Goal: Information Seeking & Learning: Understand process/instructions

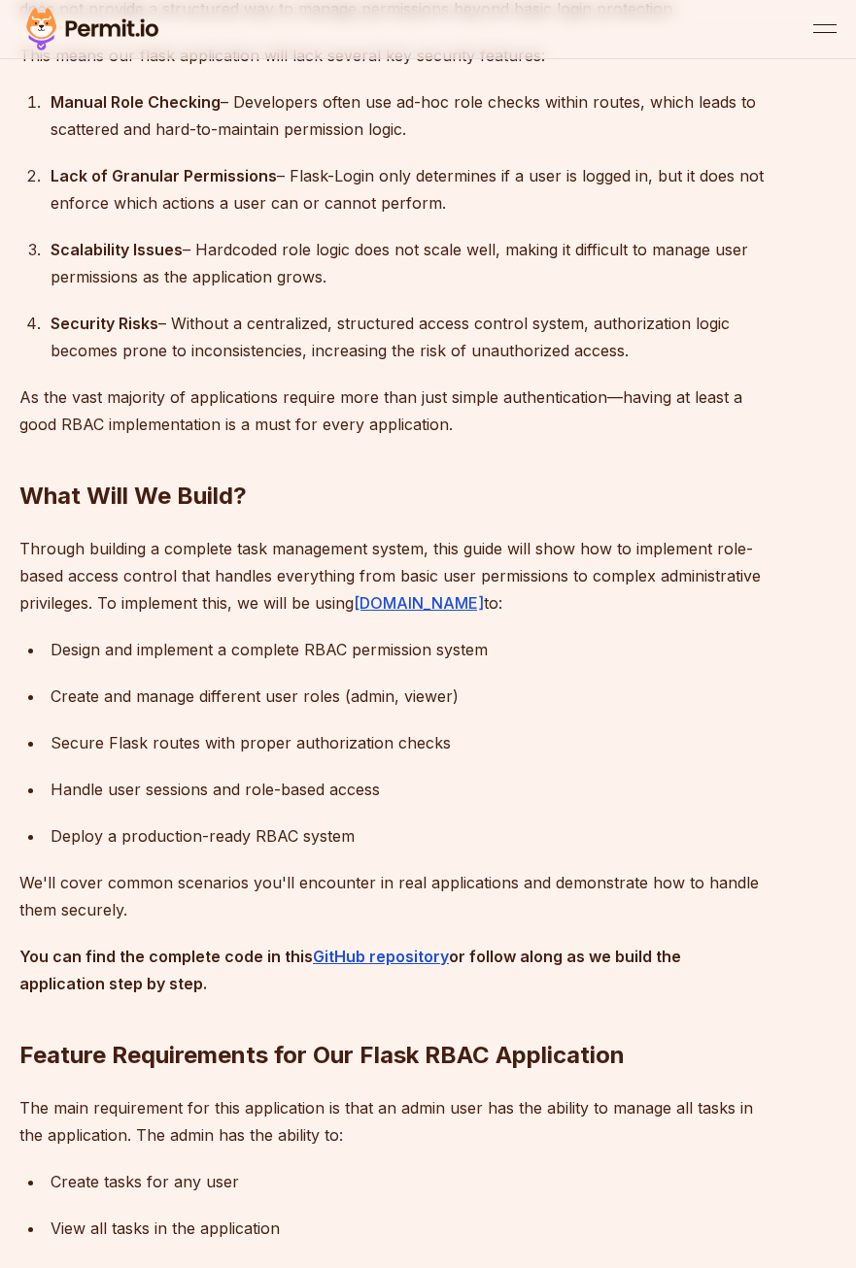
scroll to position [1457, 0]
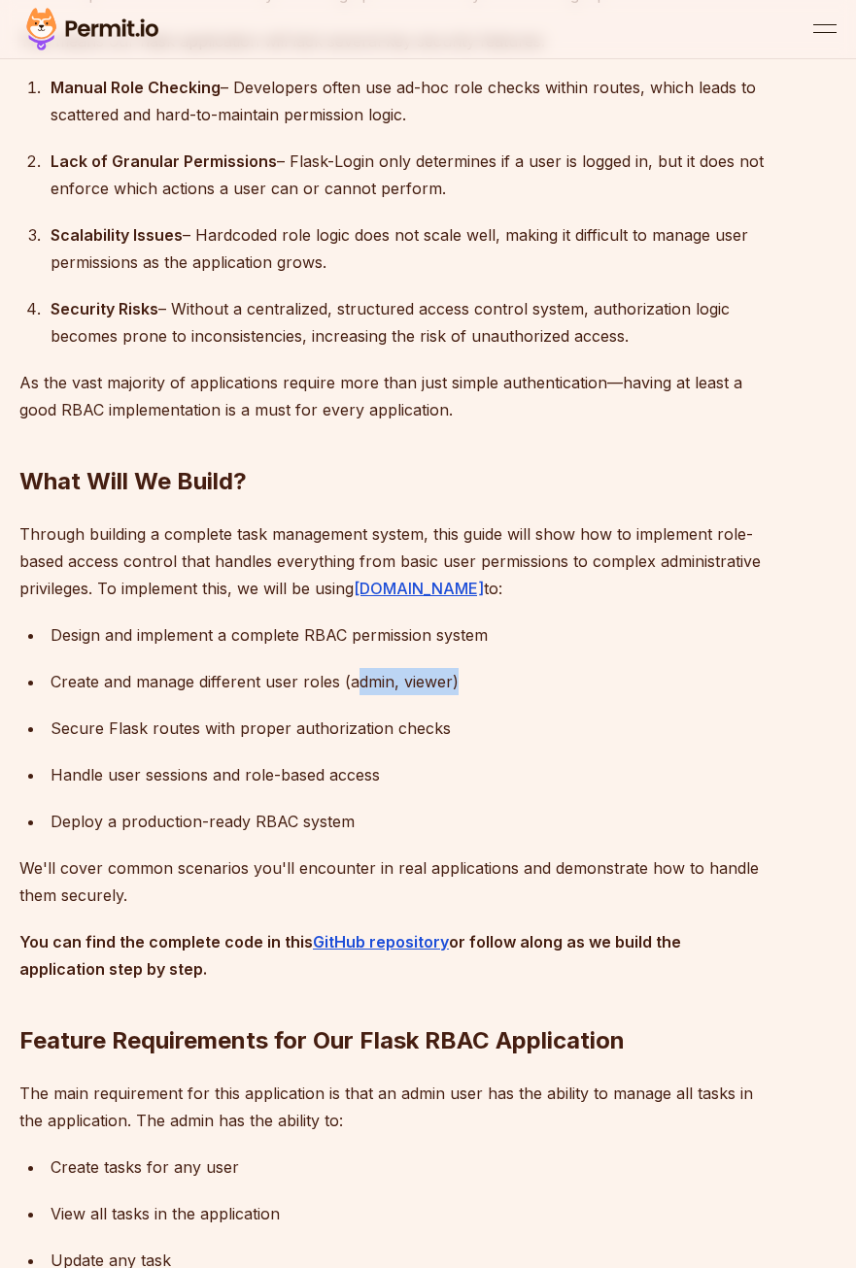
drag, startPoint x: 471, startPoint y: 664, endPoint x: 354, endPoint y: 657, distance: 117.8
click at [354, 668] on div "Create and manage different user roles (admin, viewer)" at bounding box center [408, 681] width 715 height 27
click at [352, 668] on div "Create and manage different user roles (admin, viewer)" at bounding box center [408, 681] width 715 height 27
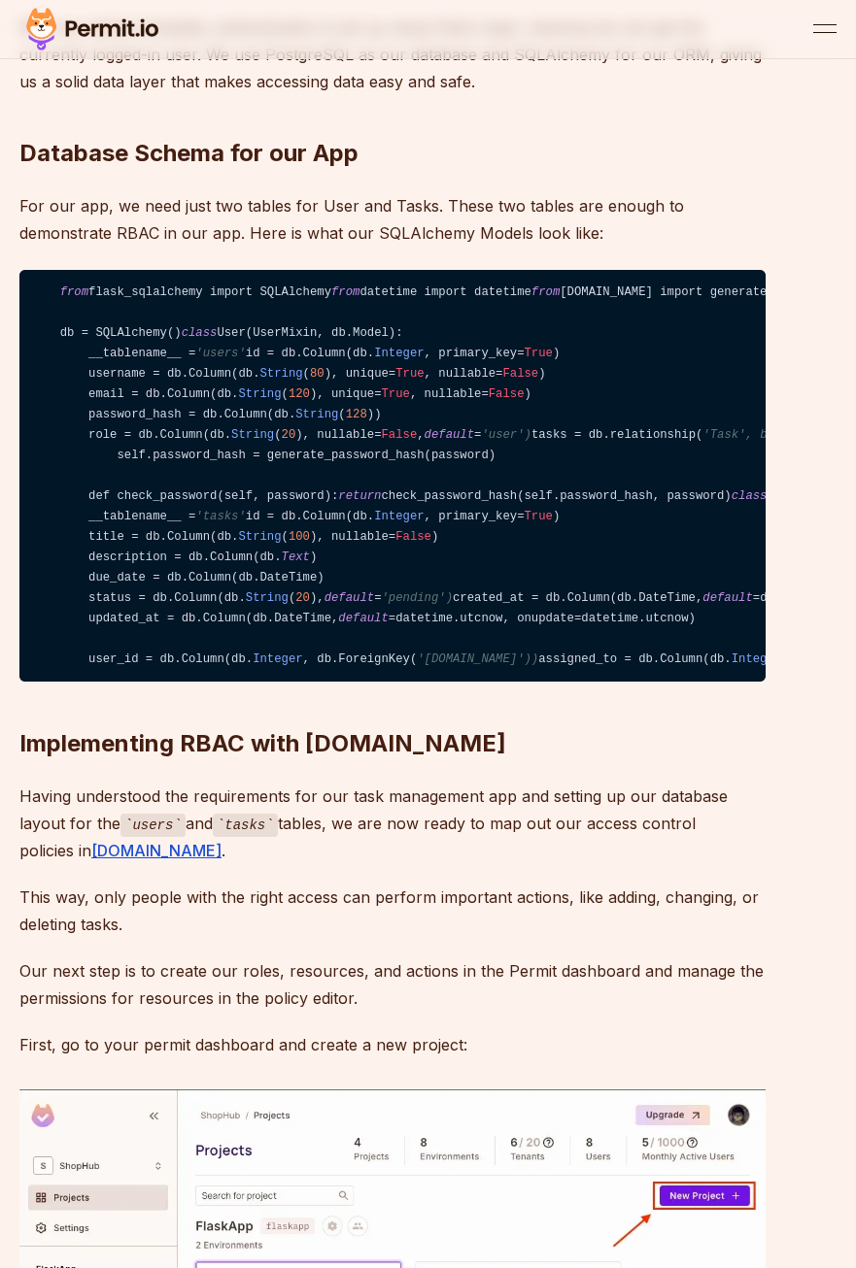
scroll to position [5536, 0]
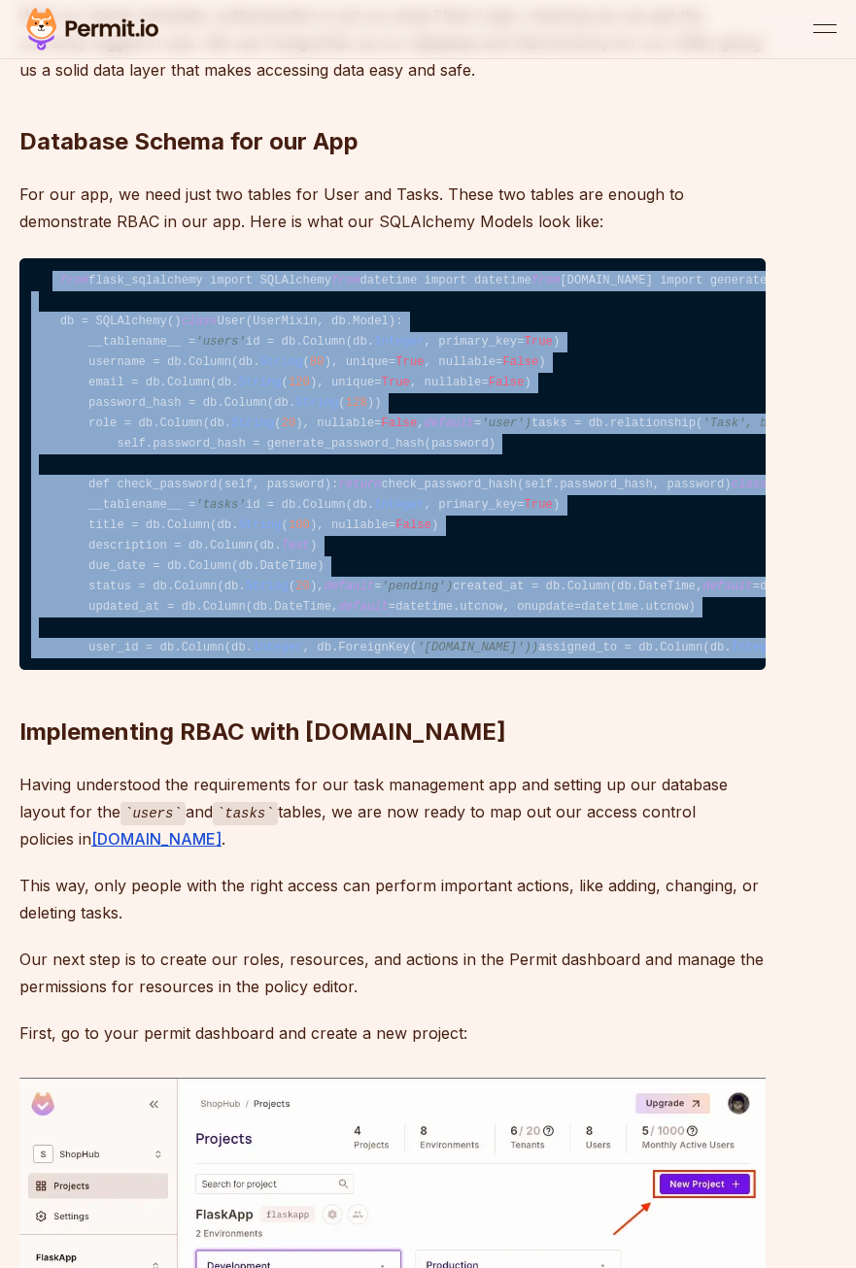
drag, startPoint x: 49, startPoint y: 395, endPoint x: 487, endPoint y: 1114, distance: 841.6
click at [487, 670] on code "from flask_sqlalchemy import SQLAlchemy from datetime import datetime from [DOM…" at bounding box center [392, 464] width 746 height 412
copy code "from flask_sqlalchemy import SQLAlchemy from datetime import datetime from [DOM…"
click at [552, 636] on code "from flask_sqlalchemy import SQLAlchemy from datetime import datetime from [DOM…" at bounding box center [392, 464] width 746 height 412
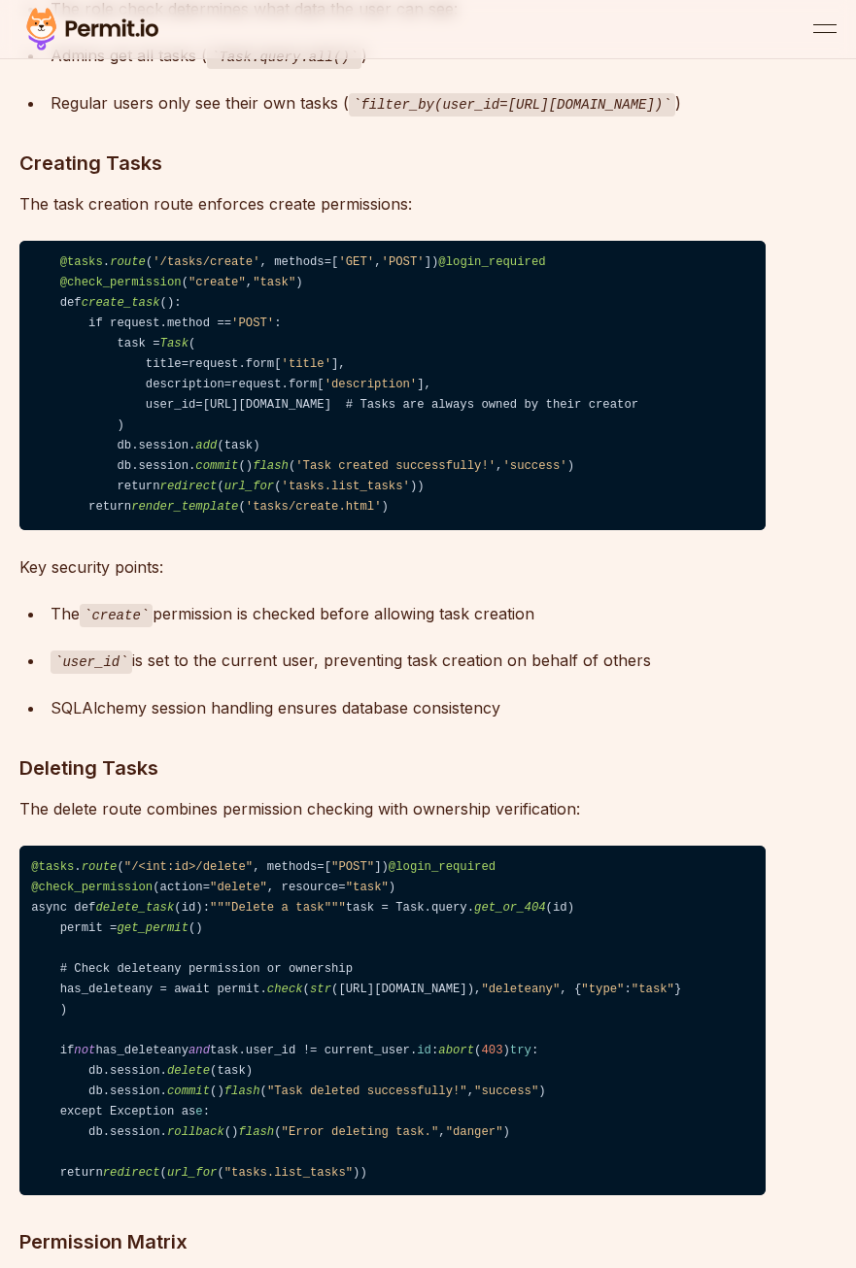
scroll to position [12626, 0]
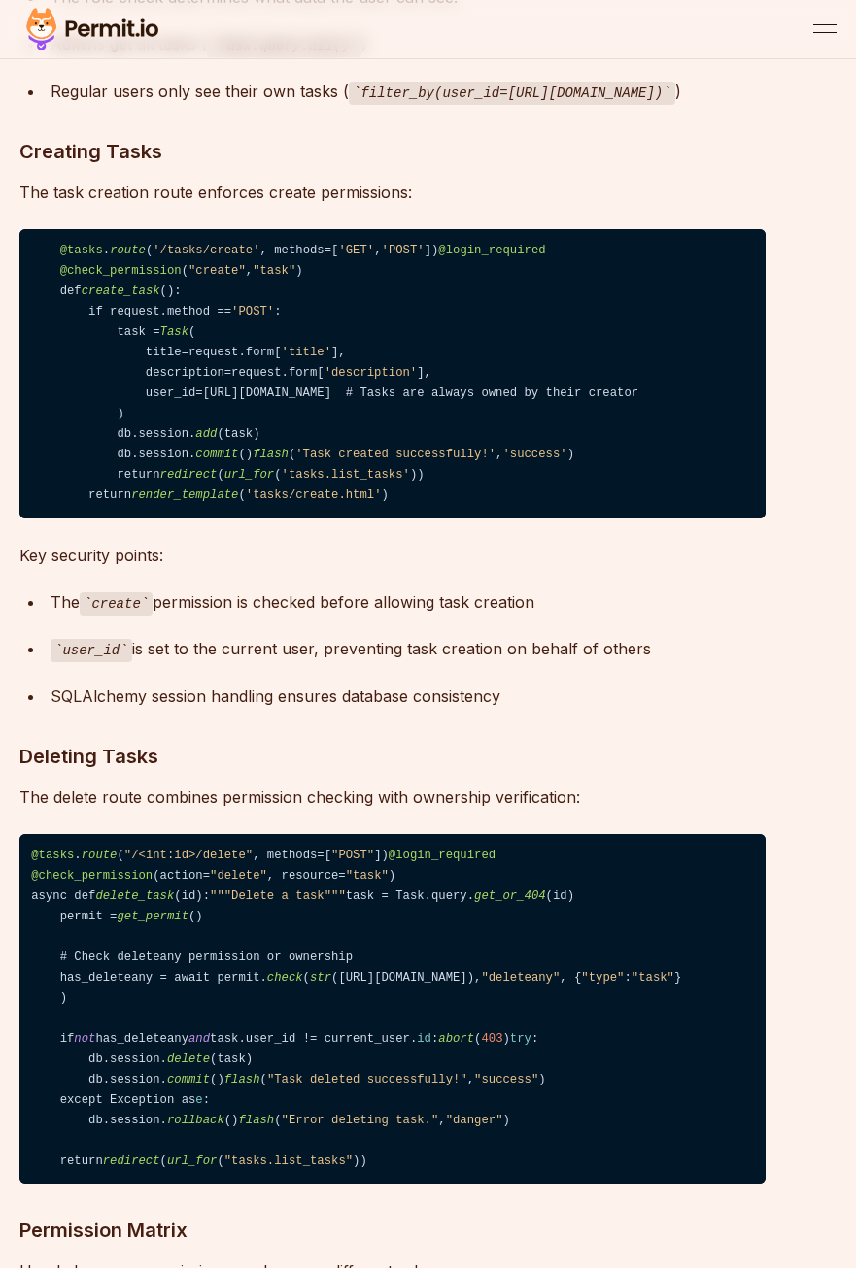
drag, startPoint x: 18, startPoint y: 590, endPoint x: 335, endPoint y: 640, distance: 320.5
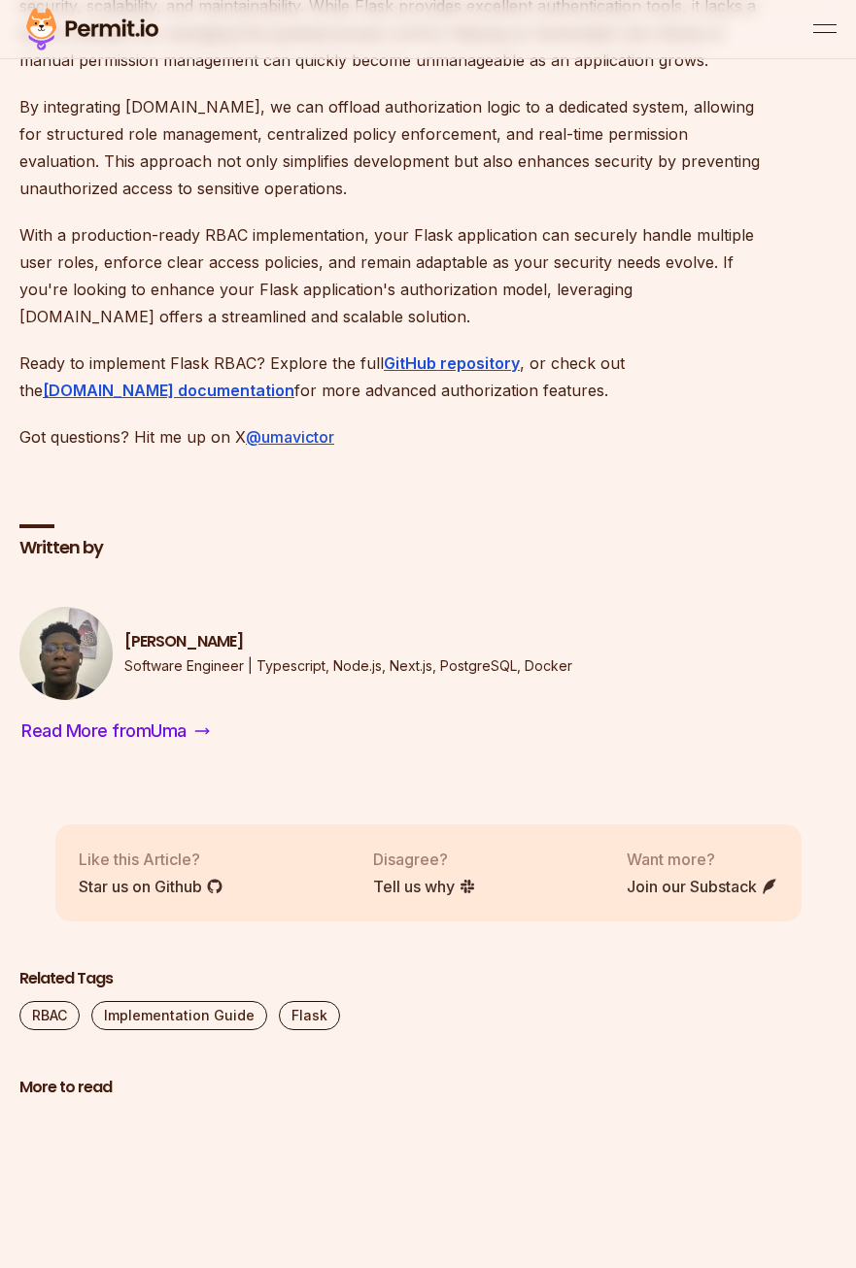
scroll to position [14471, 0]
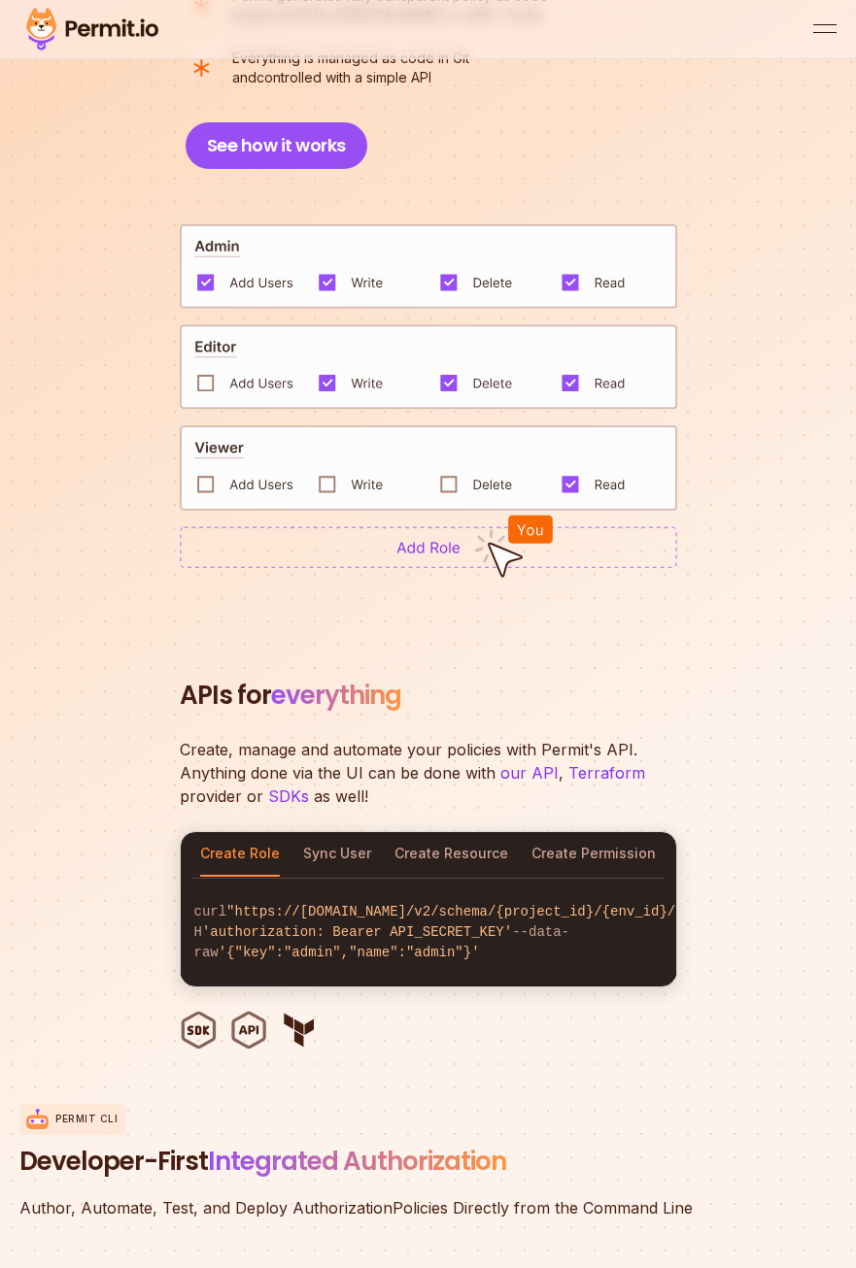
scroll to position [2914, 0]
